Goal: Ask a question: Seek information or help from site administrators or community

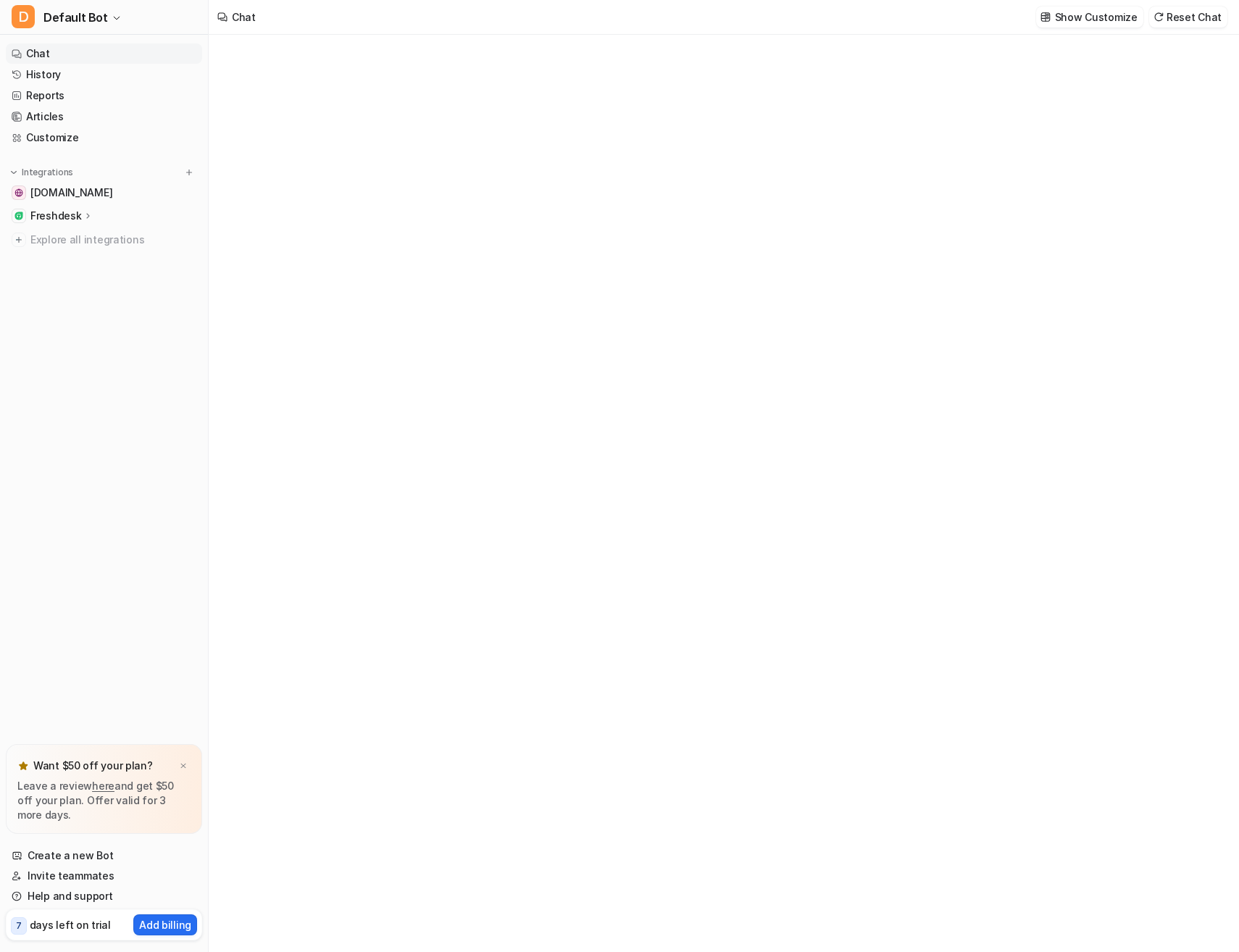
type textarea "**********"
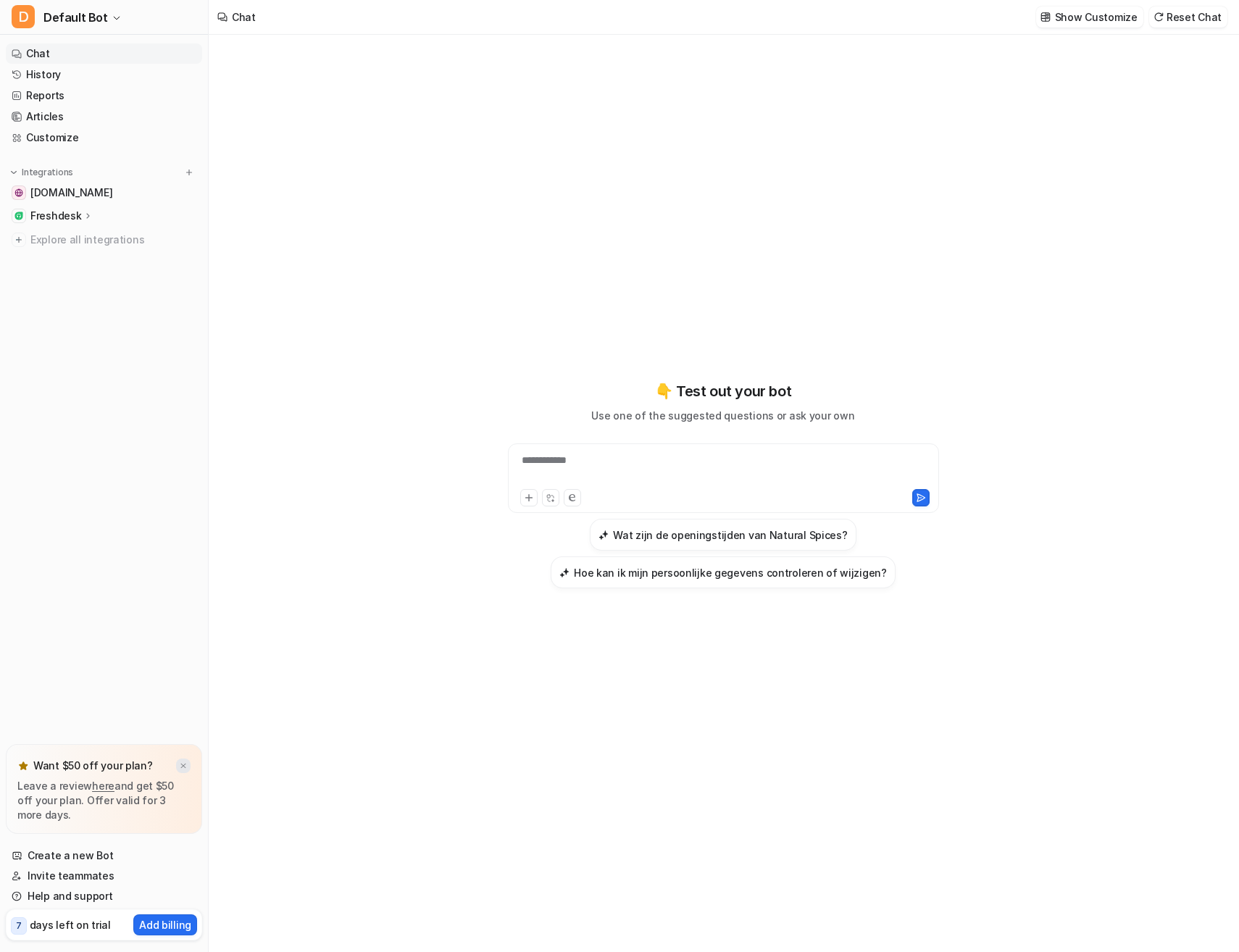
click at [180, 766] on img at bounding box center [183, 766] width 9 height 10
click at [641, 579] on h3 "Hoe kan ik mijn persoonlijke gegevens controleren of wijzigen?" at bounding box center [730, 573] width 313 height 15
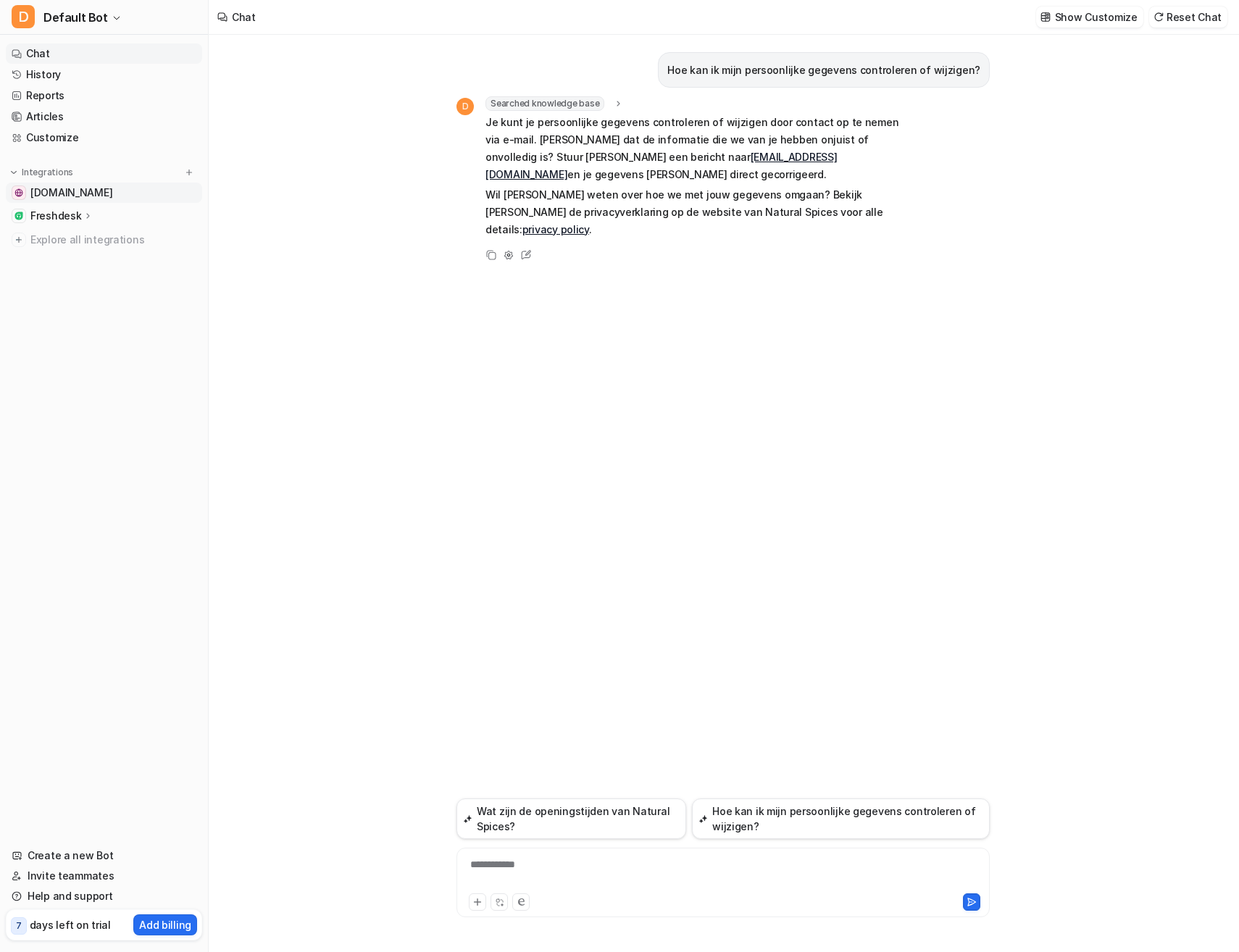
click at [94, 191] on span "[DOMAIN_NAME]" at bounding box center [71, 193] width 82 height 14
